Goal: Task Accomplishment & Management: Use online tool/utility

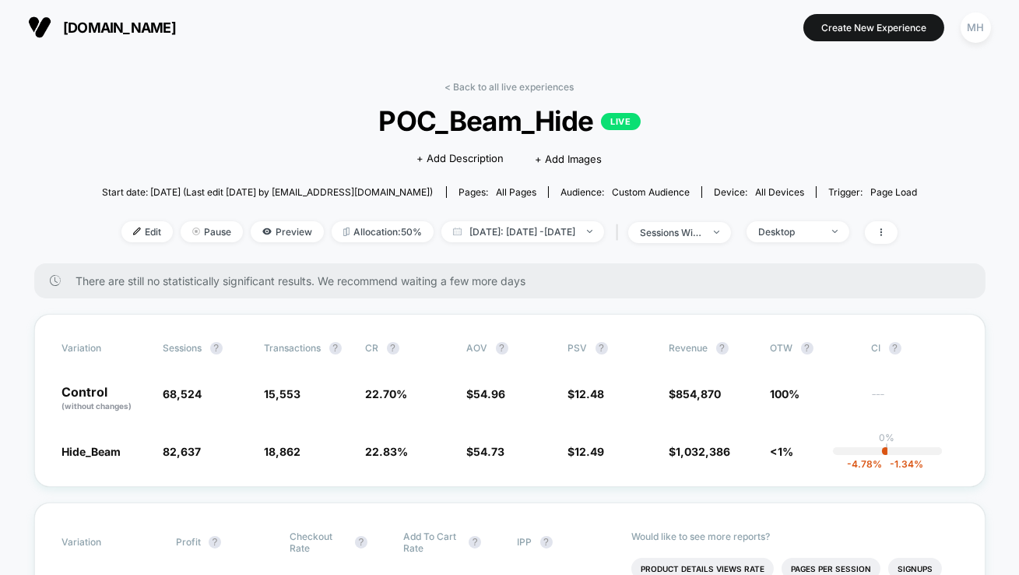
click at [132, 27] on span "[DOMAIN_NAME]" at bounding box center [119, 27] width 113 height 16
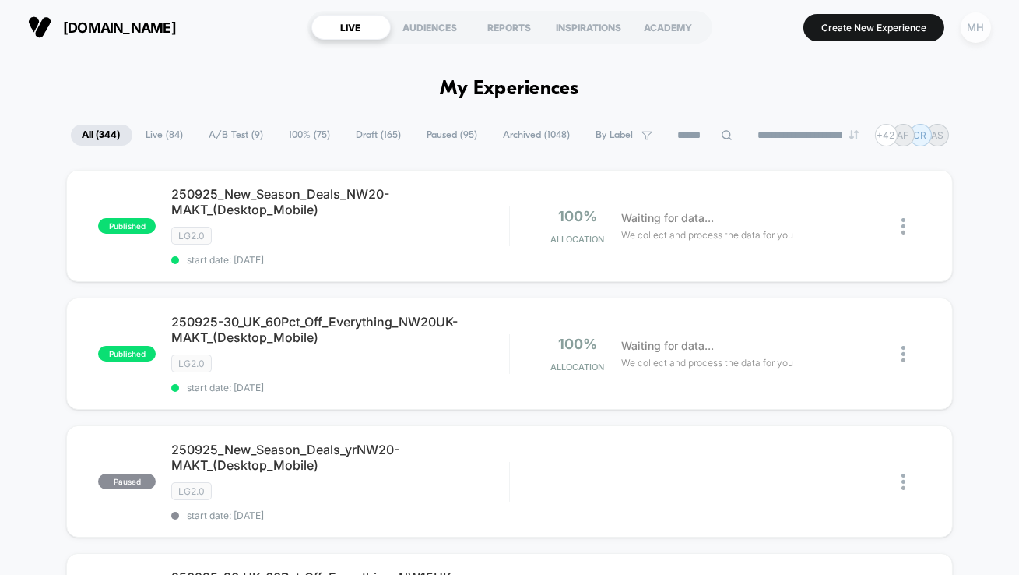
click at [986, 30] on div "MH" at bounding box center [976, 27] width 30 height 30
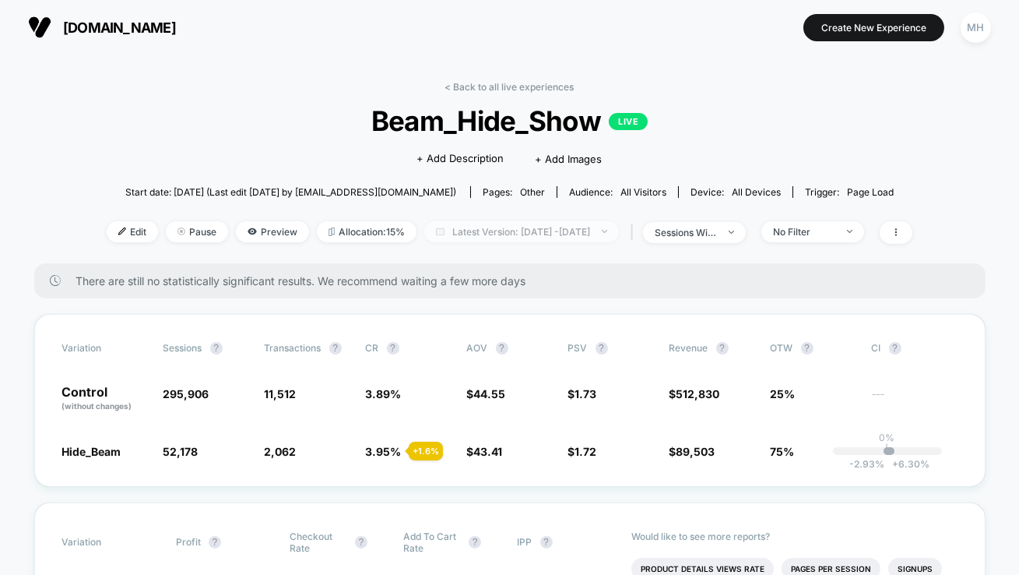
click at [619, 237] on span "Latest Version: Jul 8, 2025 - Sep 23, 2025" at bounding box center [521, 231] width 195 height 21
select select "*"
select select "****"
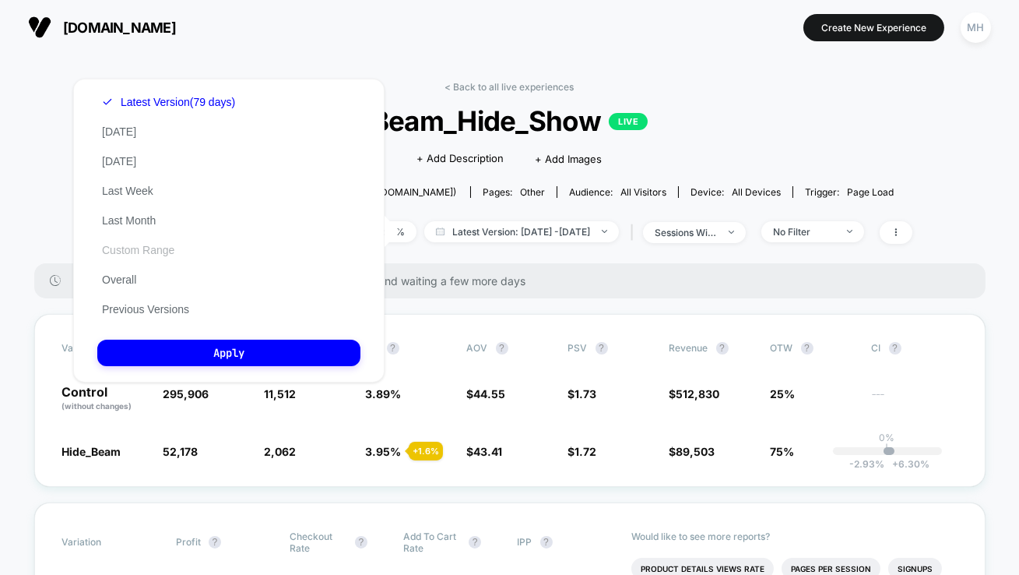
click at [146, 247] on button "Custom Range" at bounding box center [138, 250] width 82 height 14
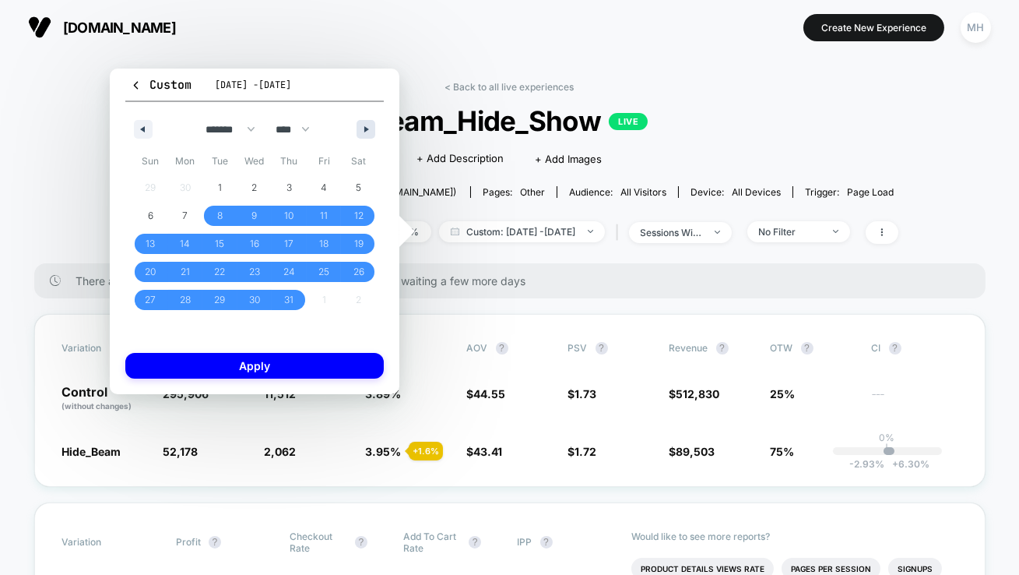
click at [367, 129] on icon "button" at bounding box center [368, 129] width 8 height 6
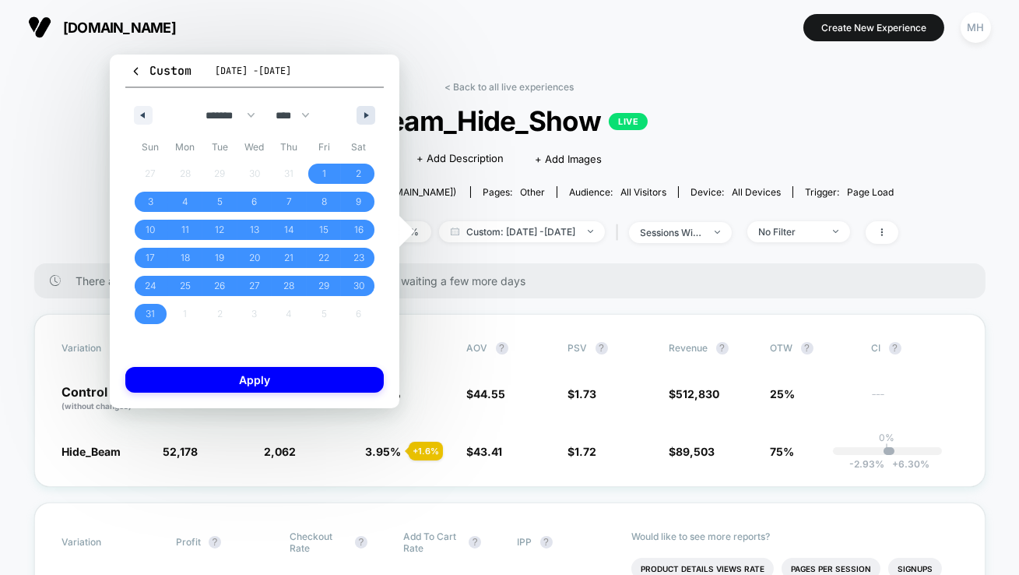
click at [367, 129] on div "******* ******** ***** ***** *** **** **** ****** ********* ******* ******** **…" at bounding box center [254, 111] width 258 height 47
click at [367, 115] on icon "button" at bounding box center [368, 115] width 8 height 6
select select "*"
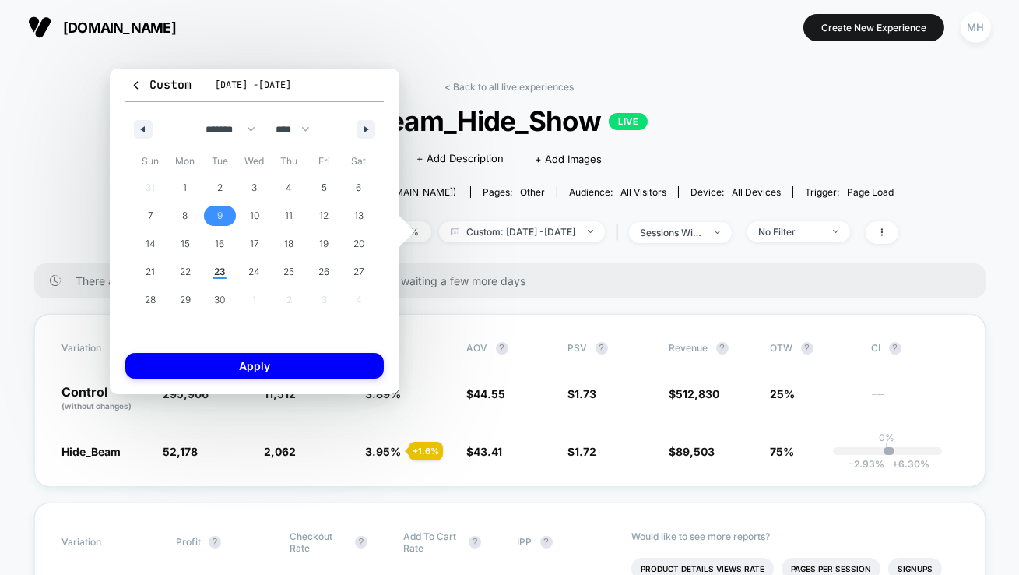
click at [215, 217] on span "9" at bounding box center [219, 216] width 35 height 20
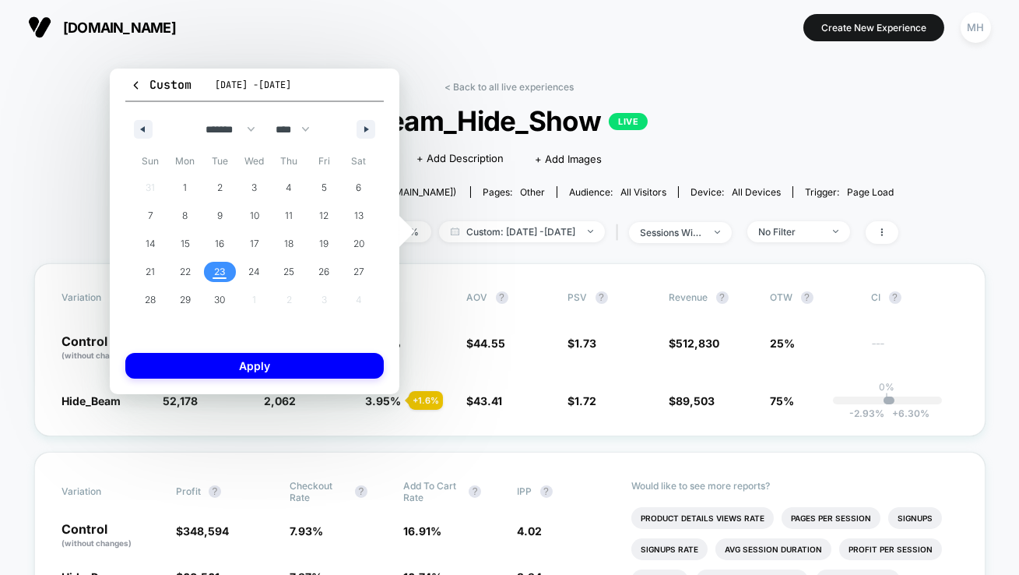
click at [216, 276] on span "23" at bounding box center [220, 272] width 12 height 28
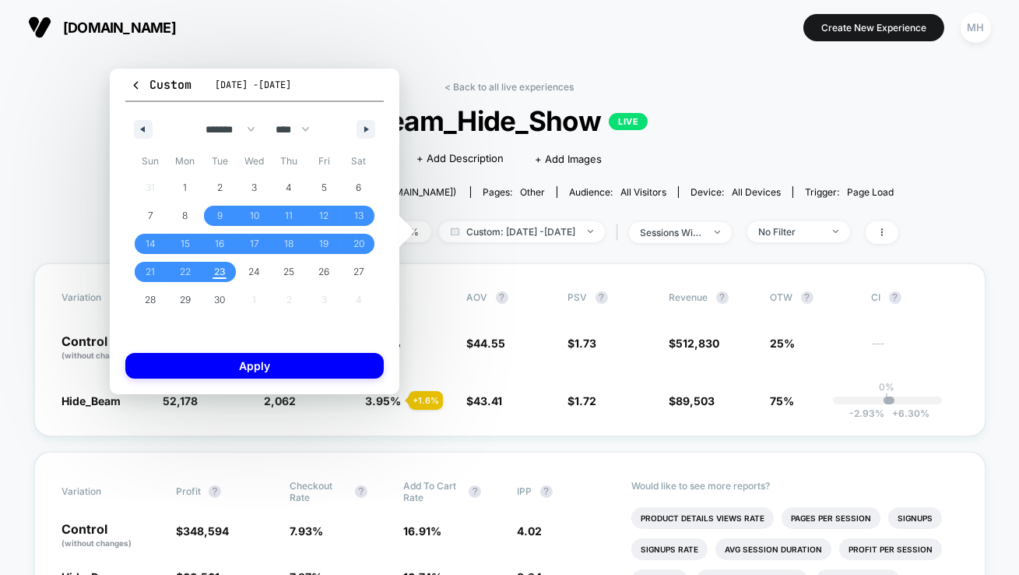
click at [293, 383] on div "Custom Jul 8, 2025 - Sep 23, 2025 ******* ******** ***** ***** *** **** **** **…" at bounding box center [255, 231] width 290 height 325
click at [295, 373] on button "Apply" at bounding box center [254, 366] width 258 height 26
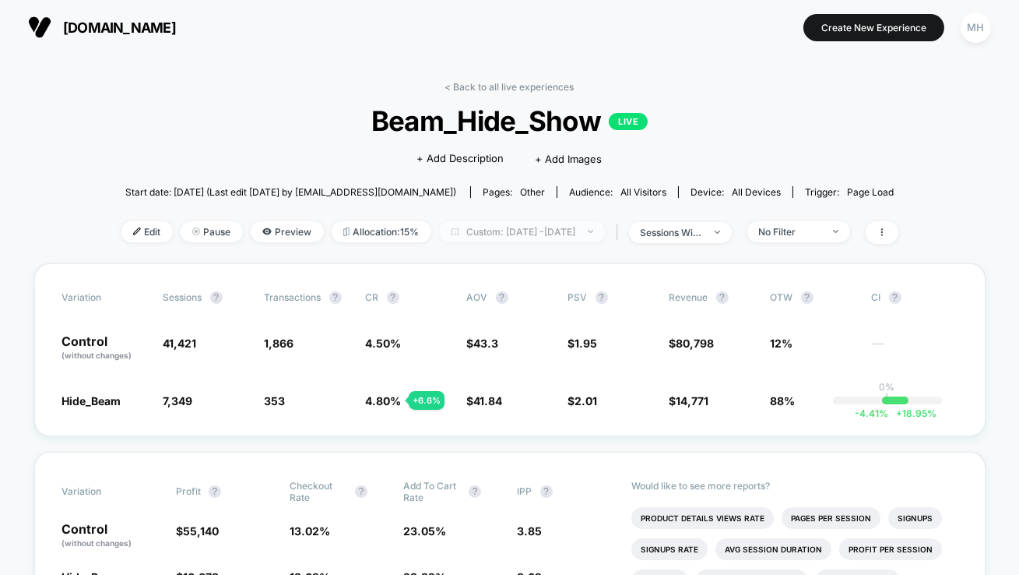
click at [589, 227] on span "Custom: Sep 9, 2025 - Sep 23, 2025" at bounding box center [522, 231] width 166 height 21
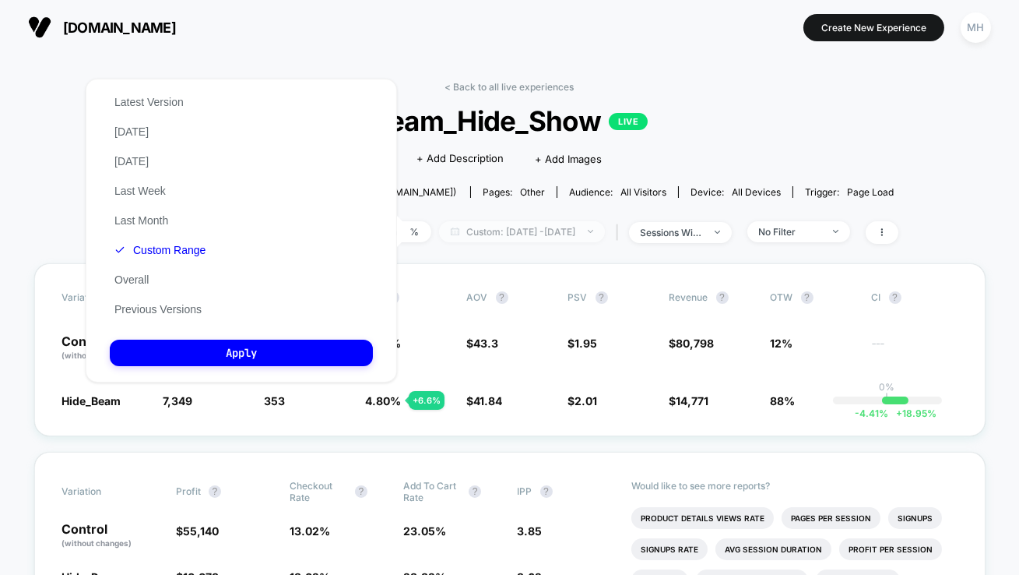
click at [605, 234] on span "Custom: Sep 9, 2025 - Sep 23, 2025" at bounding box center [522, 231] width 166 height 21
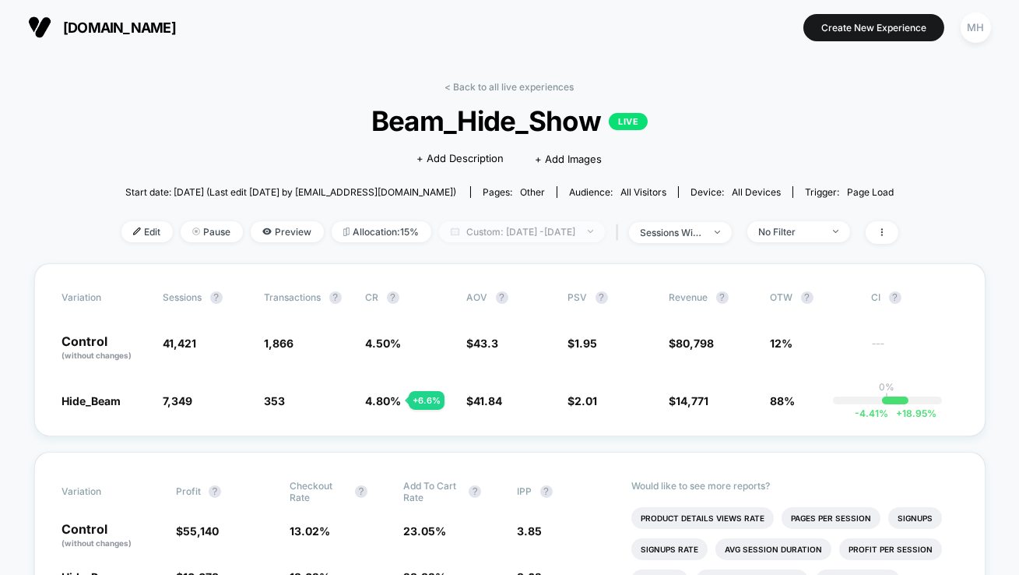
click at [605, 234] on span "Custom: Sep 9, 2025 - Sep 23, 2025" at bounding box center [522, 231] width 166 height 21
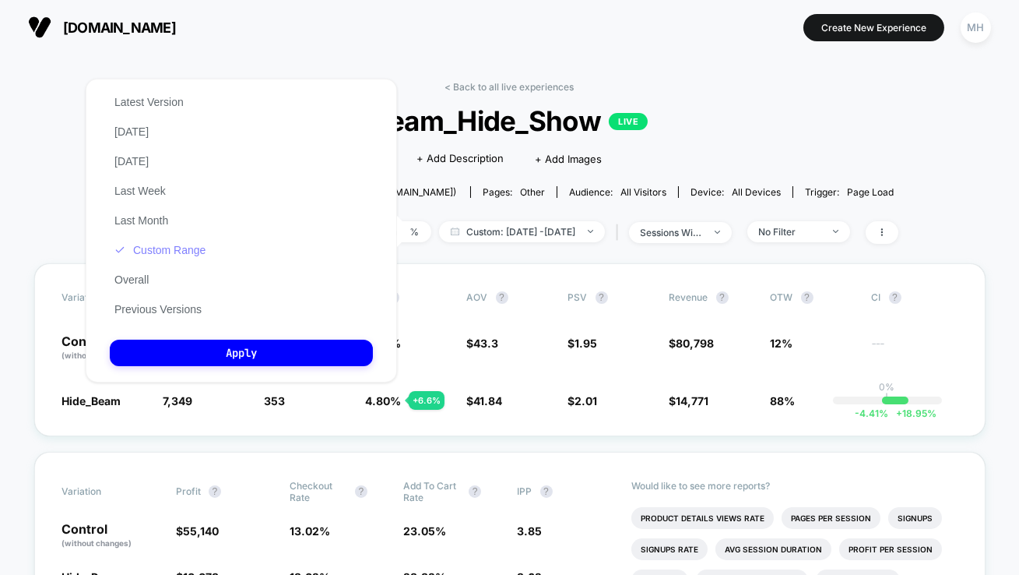
click at [188, 252] on button "Custom Range" at bounding box center [160, 250] width 100 height 14
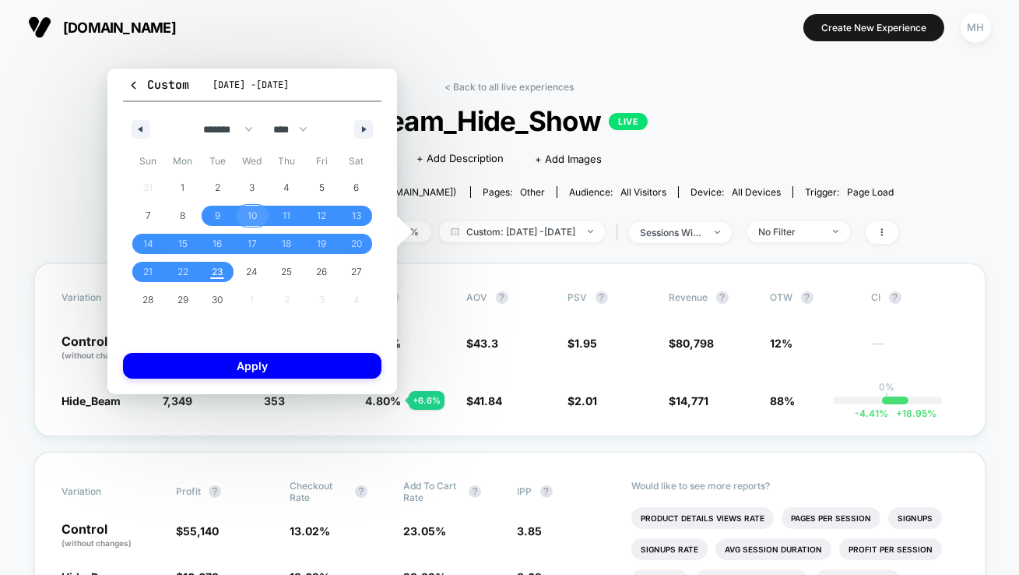
click at [248, 220] on span "10" at bounding box center [252, 216] width 9 height 28
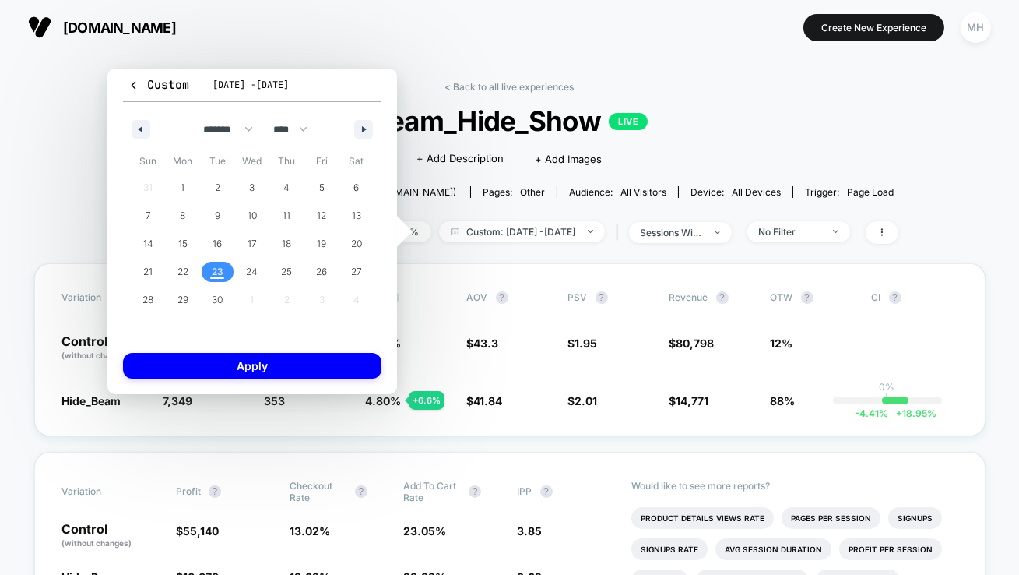
click at [220, 273] on span "23" at bounding box center [218, 272] width 12 height 28
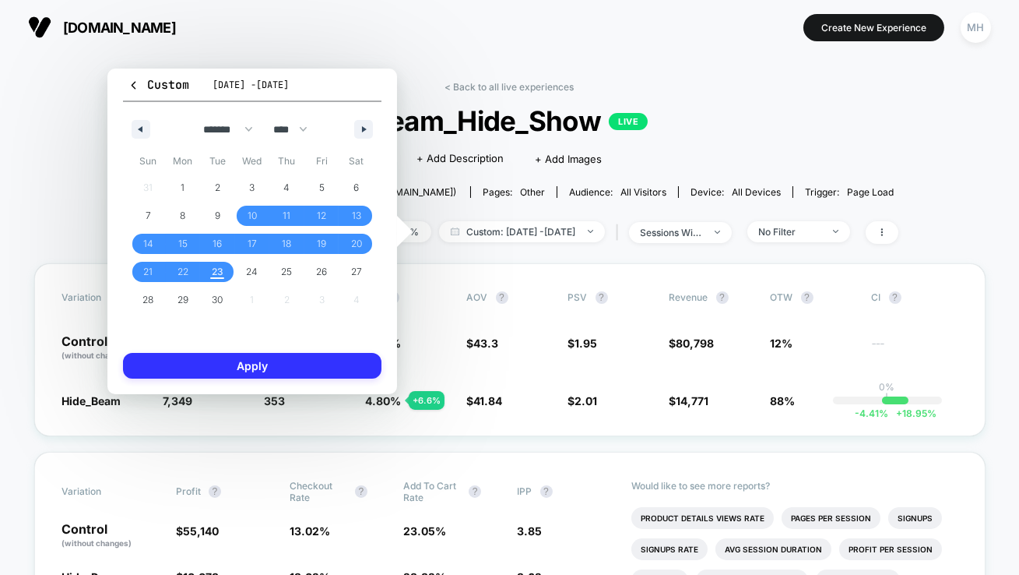
click at [230, 364] on button "Apply" at bounding box center [252, 366] width 258 height 26
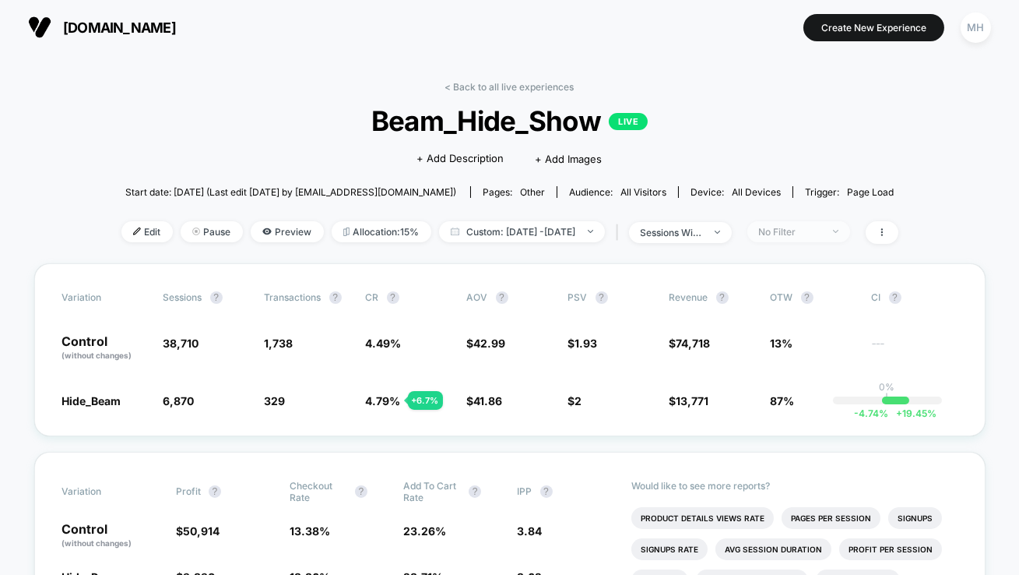
click at [807, 237] on span "No Filter" at bounding box center [798, 231] width 103 height 21
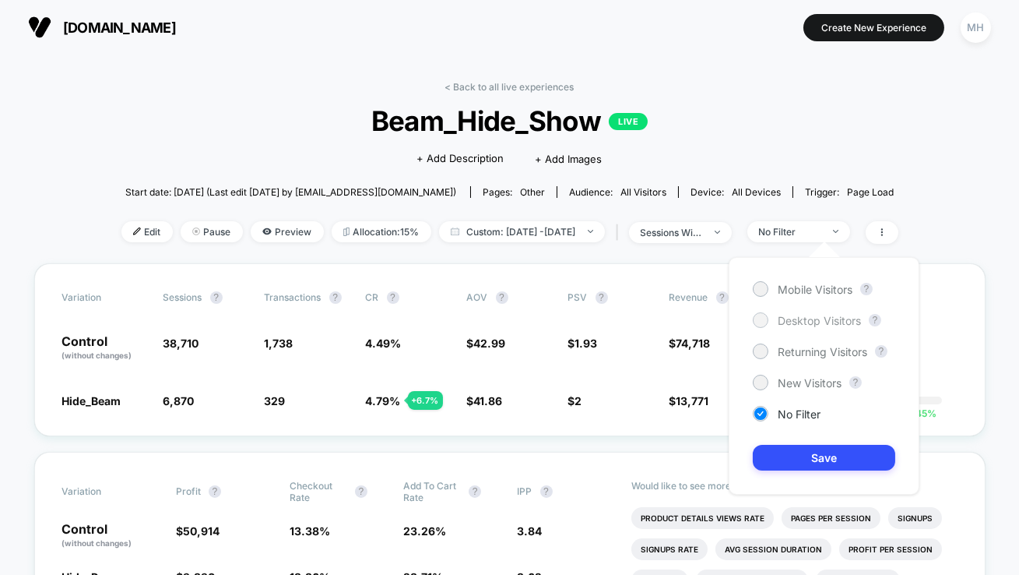
click at [770, 317] on div "Desktop Visitors" at bounding box center [807, 320] width 108 height 16
click at [788, 464] on button "Save" at bounding box center [824, 458] width 142 height 26
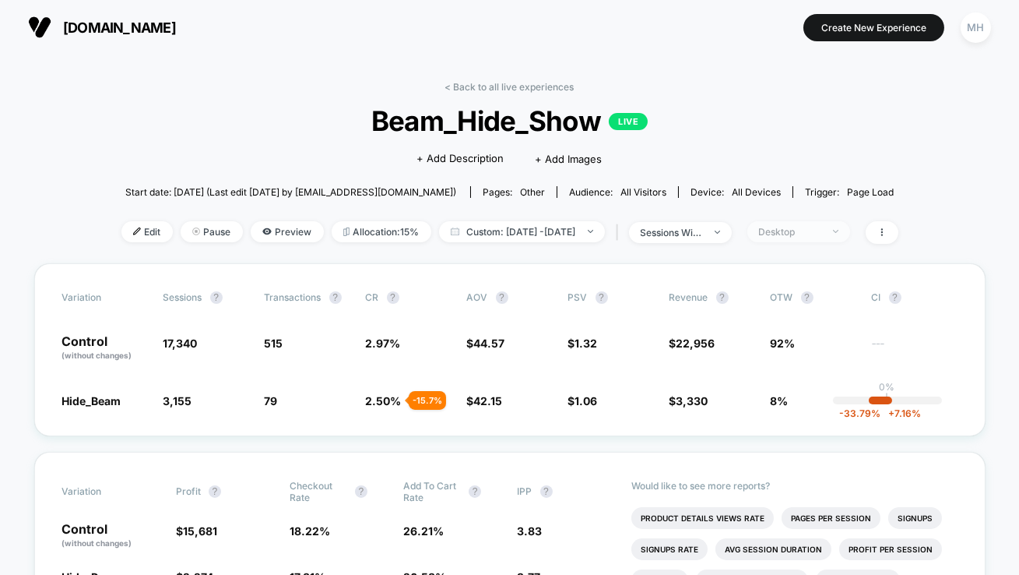
click at [790, 233] on div "Desktop" at bounding box center [790, 232] width 62 height 12
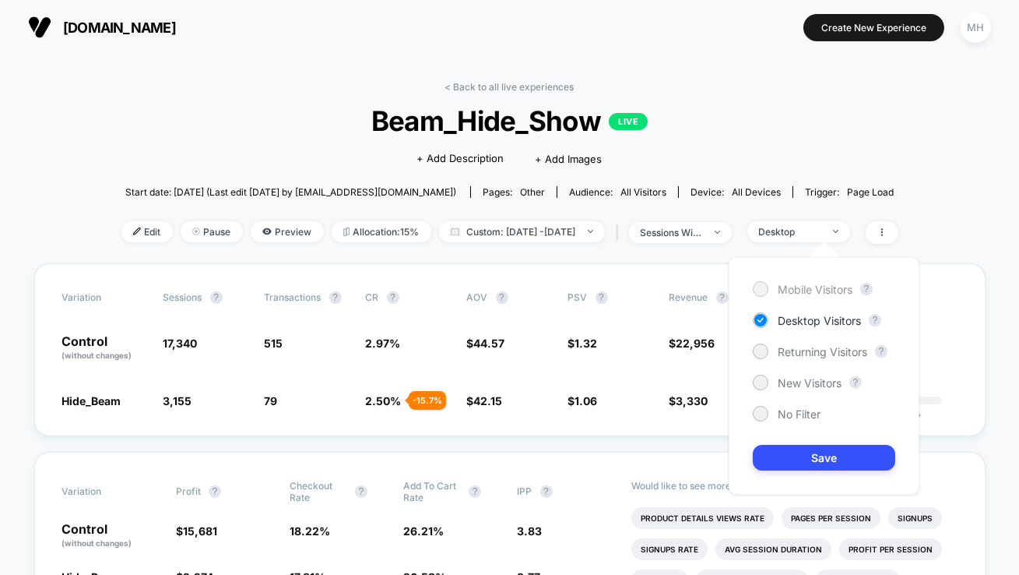
click at [761, 286] on div at bounding box center [760, 289] width 12 height 12
click at [785, 466] on button "Save" at bounding box center [824, 458] width 142 height 26
